Goal: Register for event/course

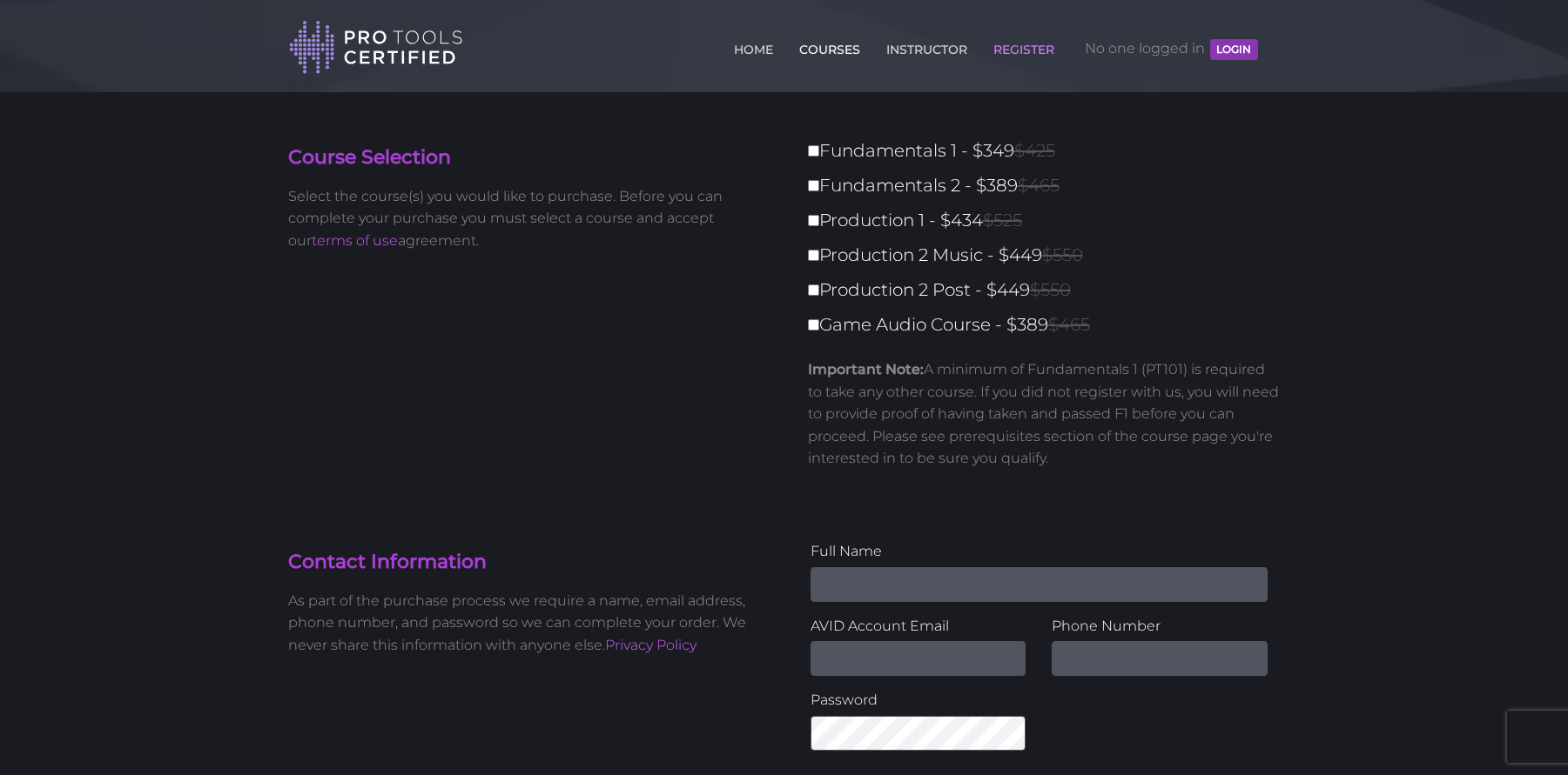
click at [822, 54] on link "COURSES" at bounding box center [829, 46] width 69 height 28
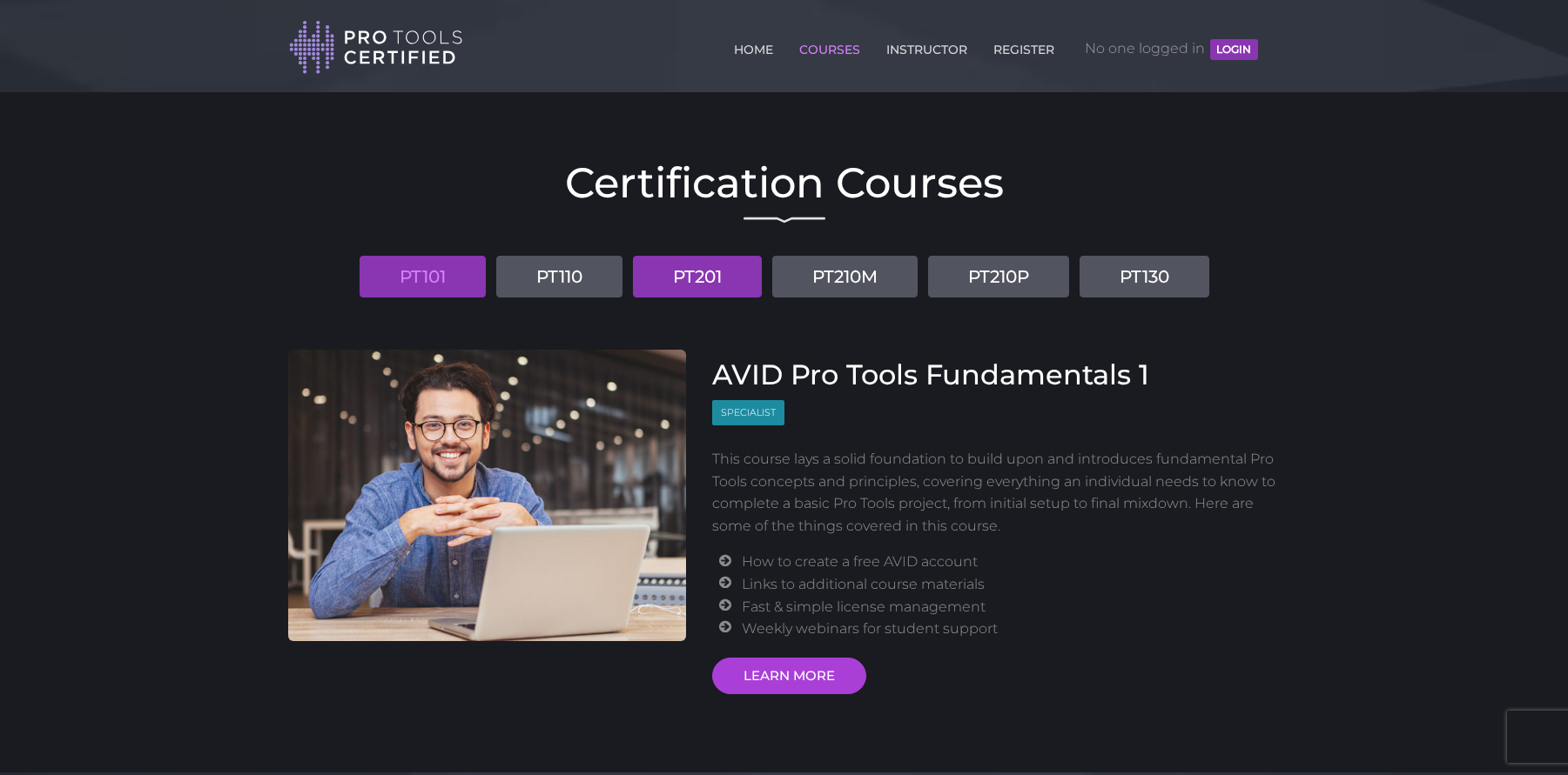
click at [674, 270] on link "PT201" at bounding box center [697, 276] width 129 height 42
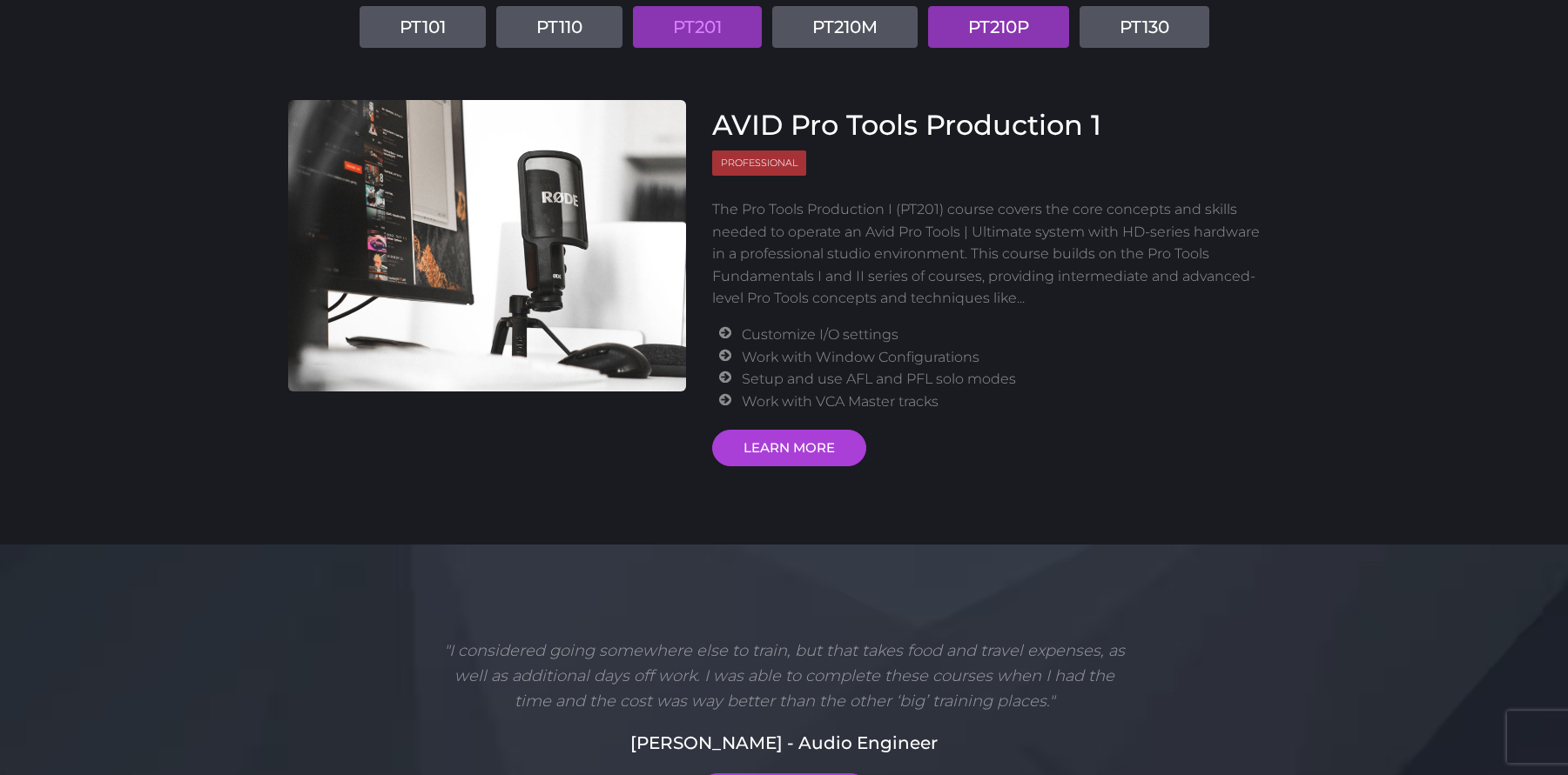
scroll to position [529, 0]
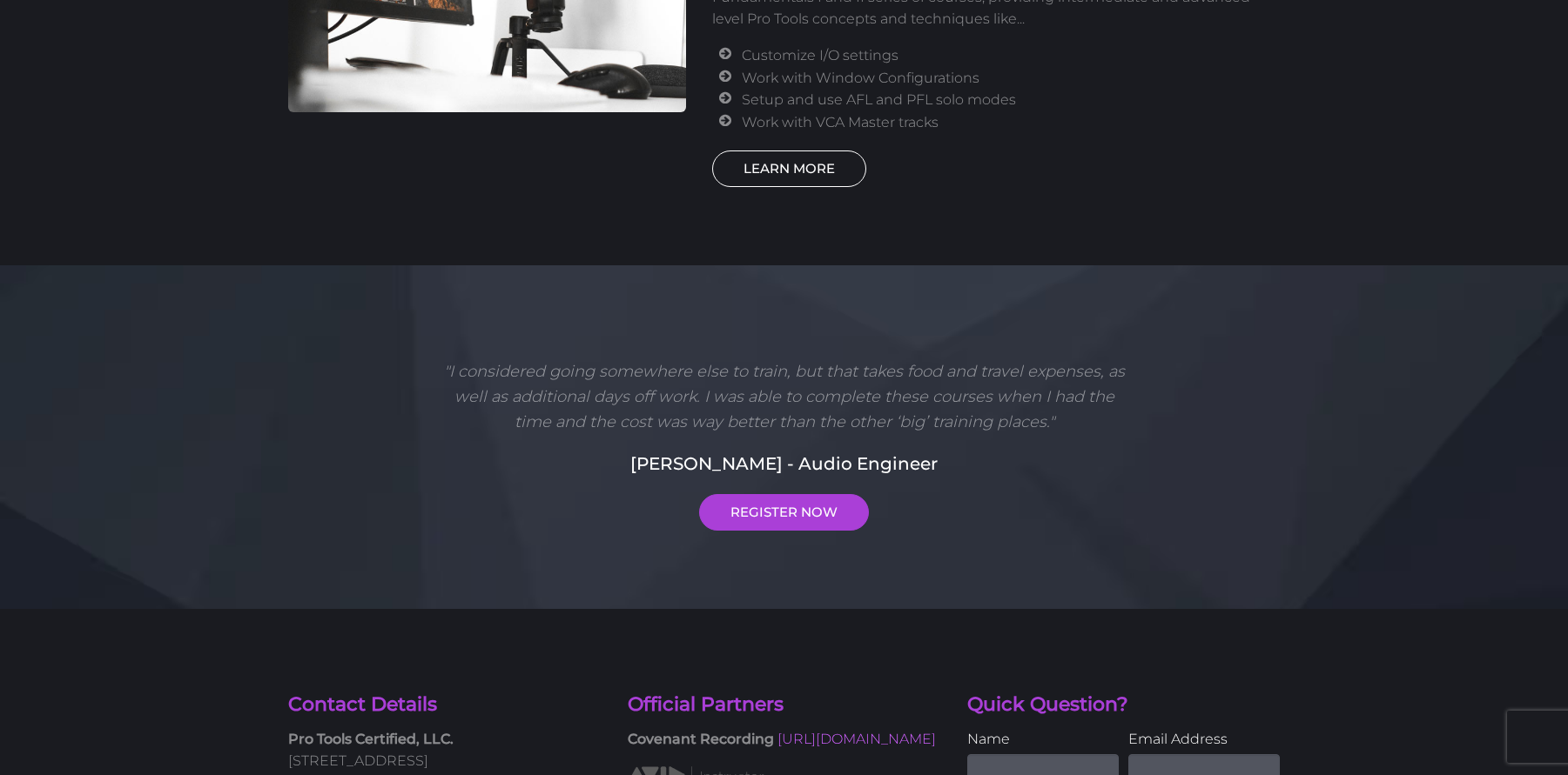
click at [808, 180] on link "LEARN MORE" at bounding box center [789, 168] width 154 height 36
